Goal: Check status: Check status

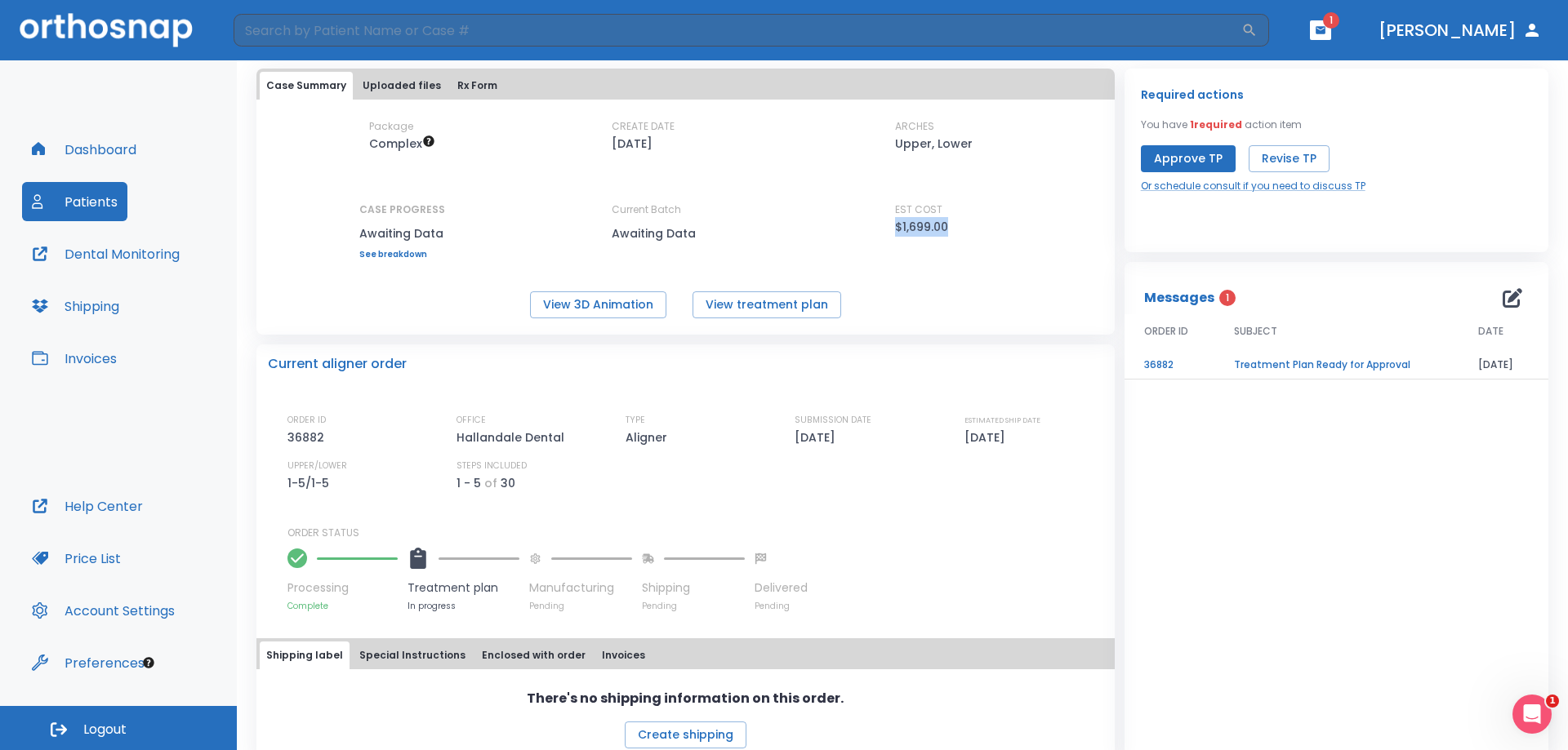
scroll to position [108, 0]
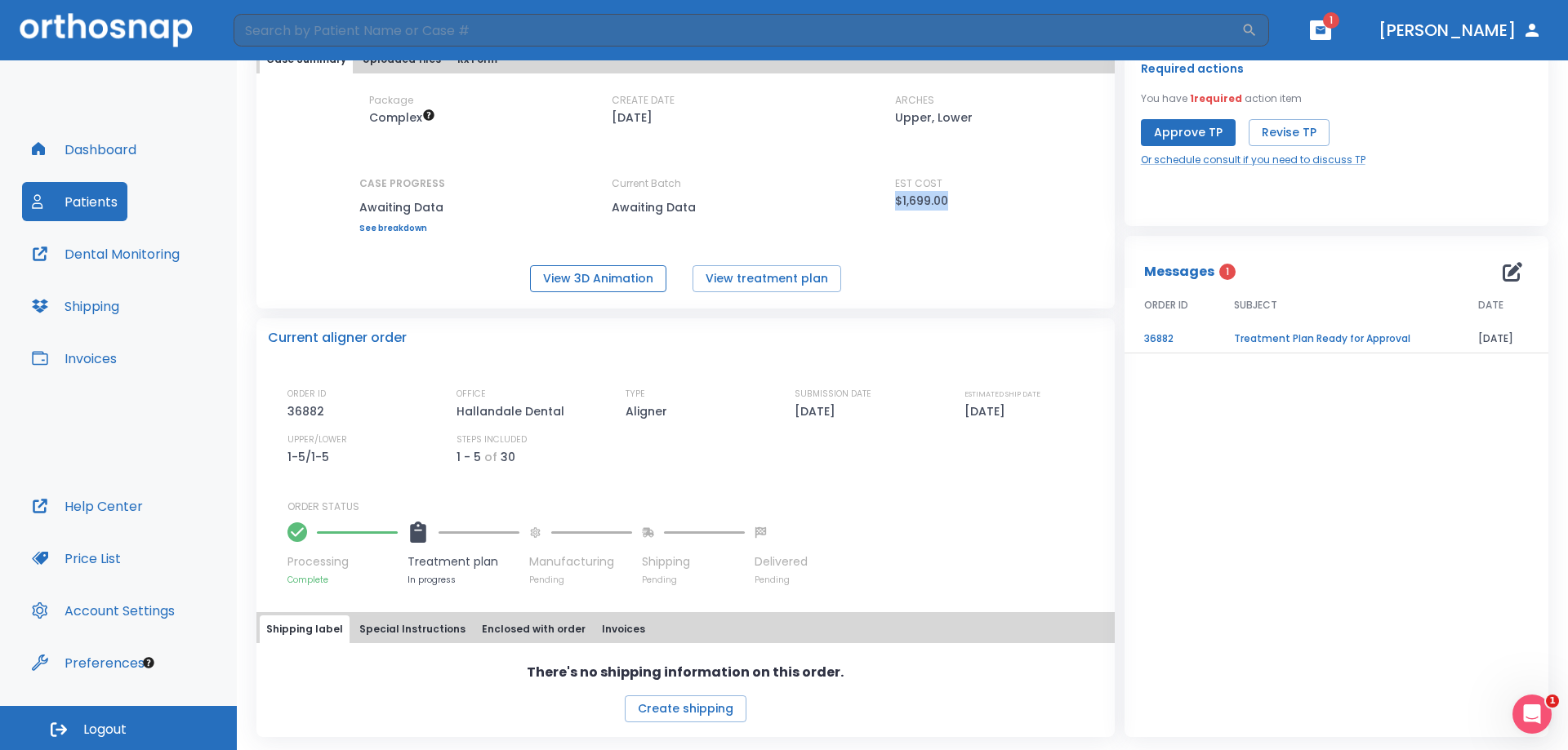
click at [604, 285] on button "View 3D Animation" at bounding box center [598, 279] width 136 height 27
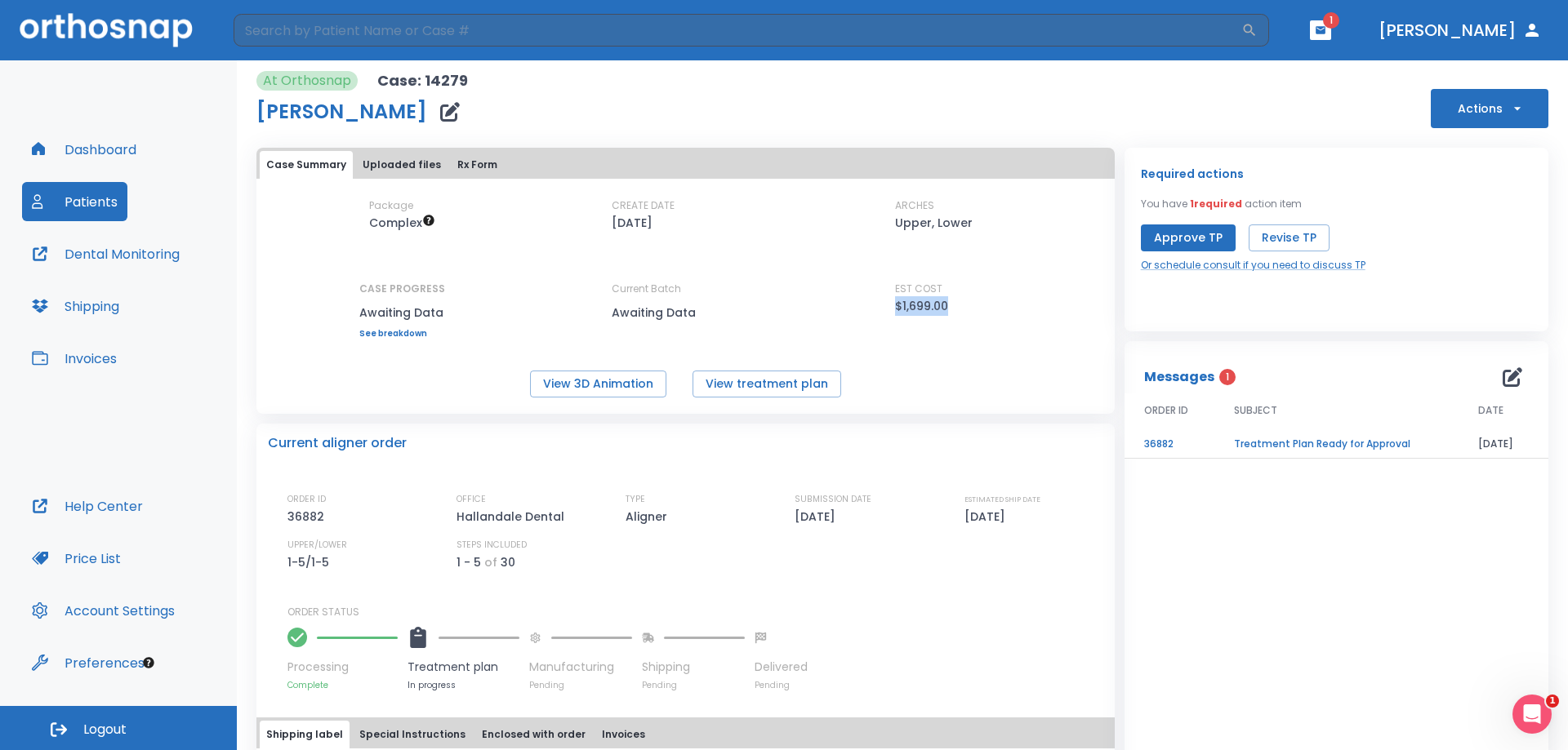
scroll to position [0, 0]
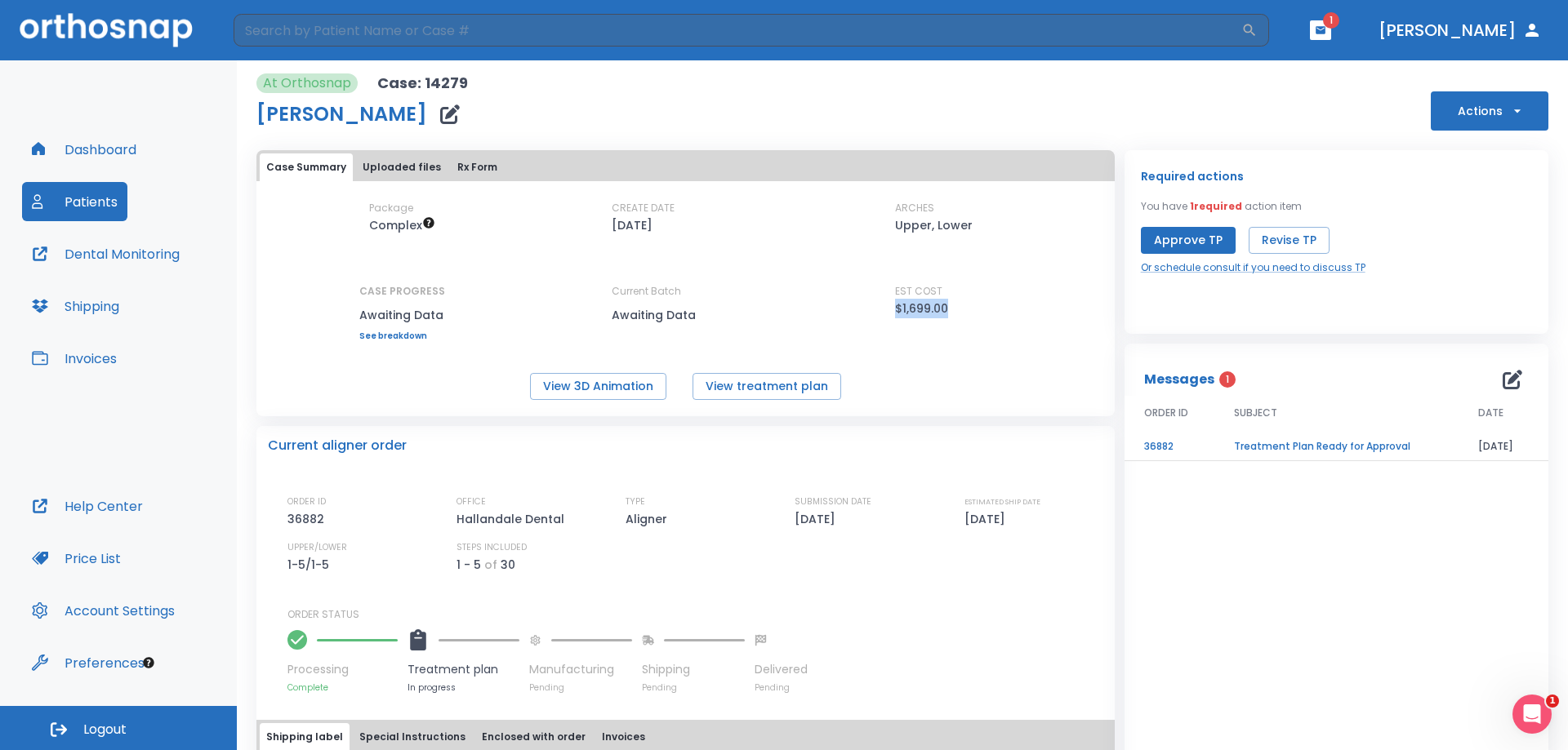
click at [1509, 111] on icon "button" at bounding box center [1517, 110] width 16 height 16
click at [1311, 121] on div at bounding box center [784, 375] width 1568 height 750
click at [761, 389] on button "View treatment plan" at bounding box center [767, 387] width 149 height 27
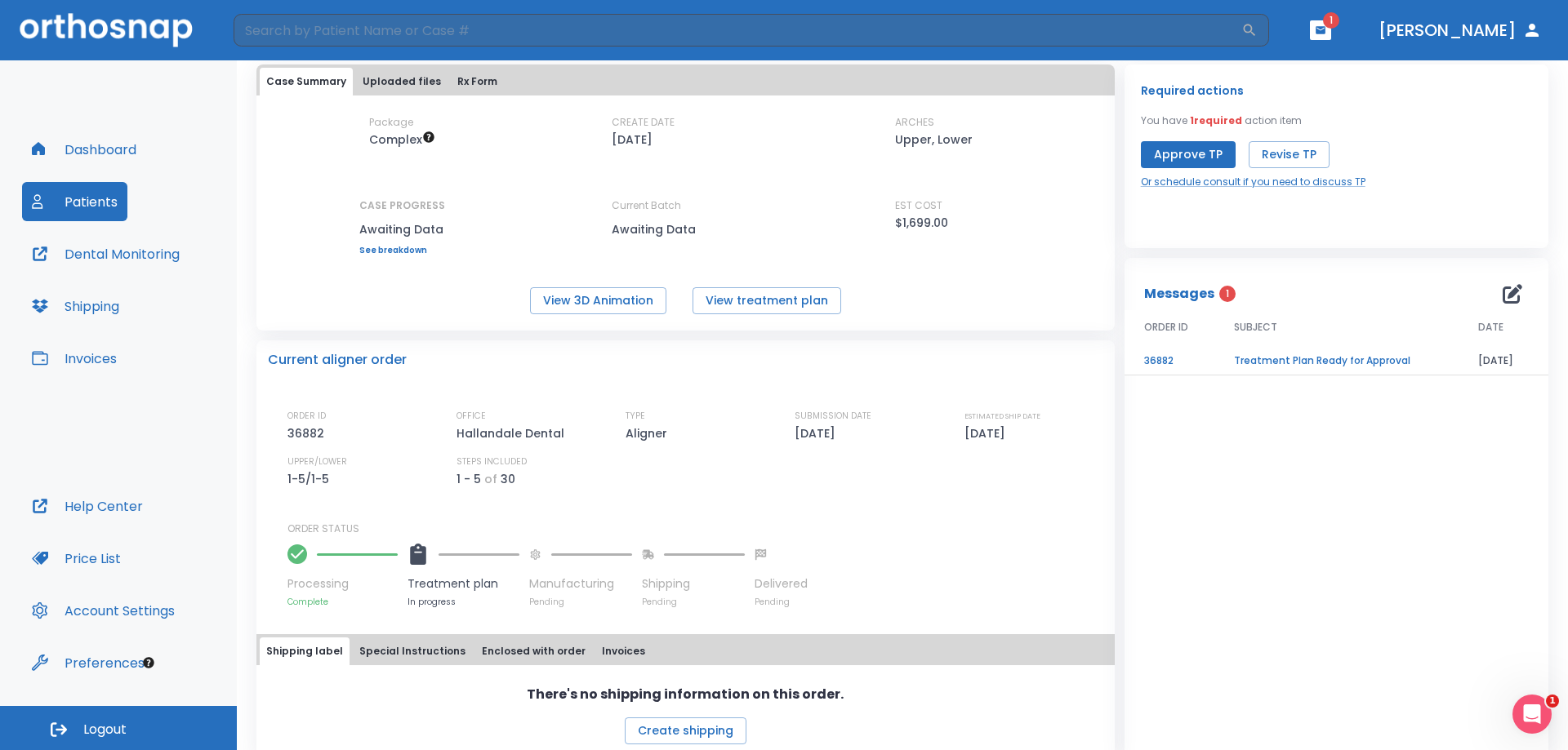
scroll to position [27, 0]
